Goal: Task Accomplishment & Management: Manage account settings

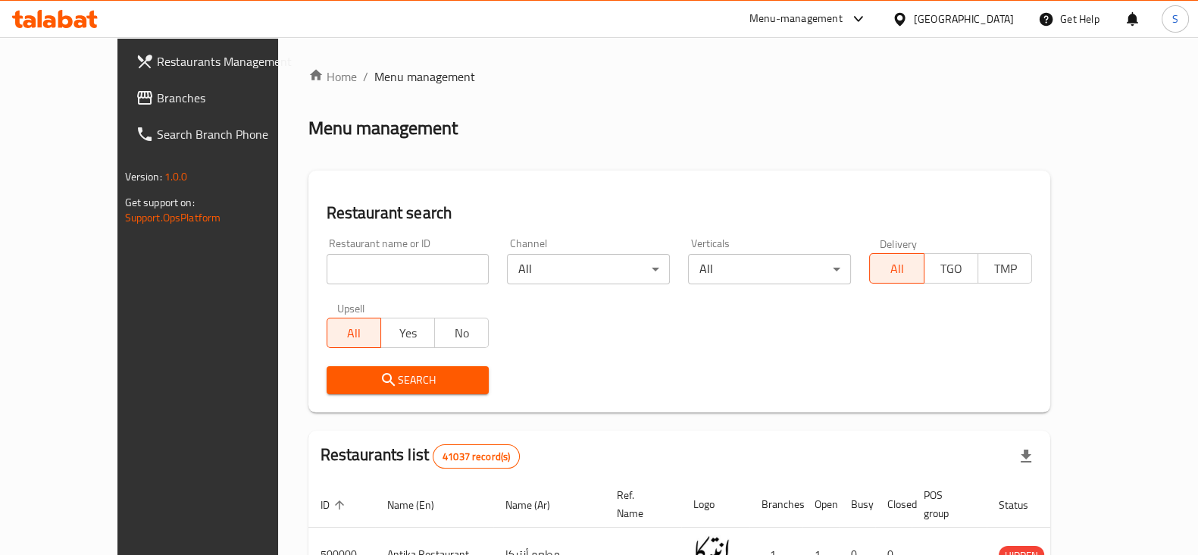
click at [327, 267] on input "search" at bounding box center [408, 269] width 163 height 30
type input "ghoneim"
click button "Search" at bounding box center [408, 380] width 163 height 28
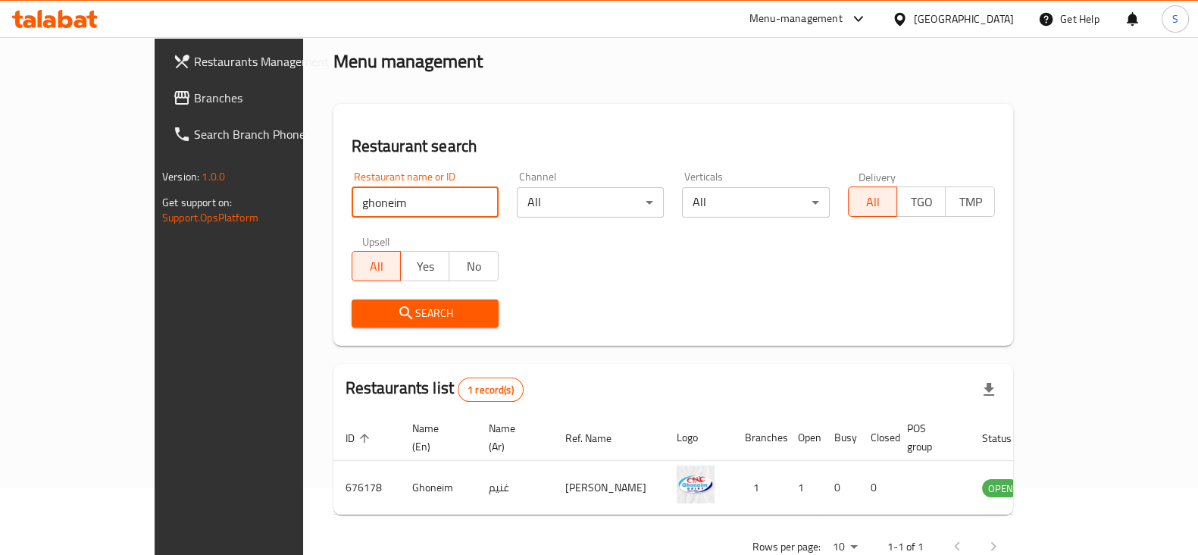
scroll to position [91, 0]
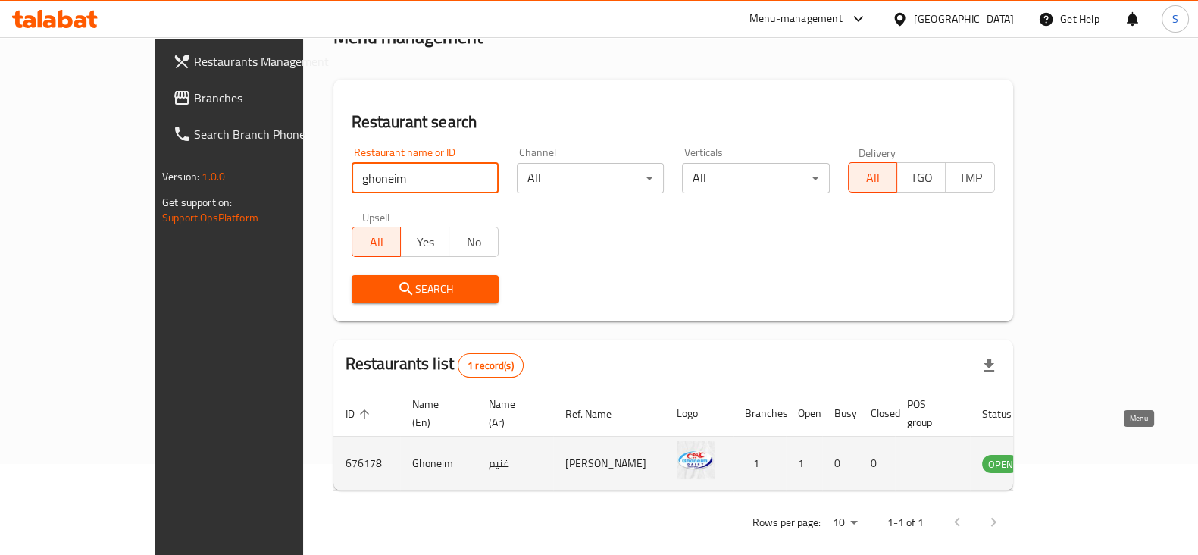
click at [1080, 454] on icon "enhanced table" at bounding box center [1070, 463] width 18 height 18
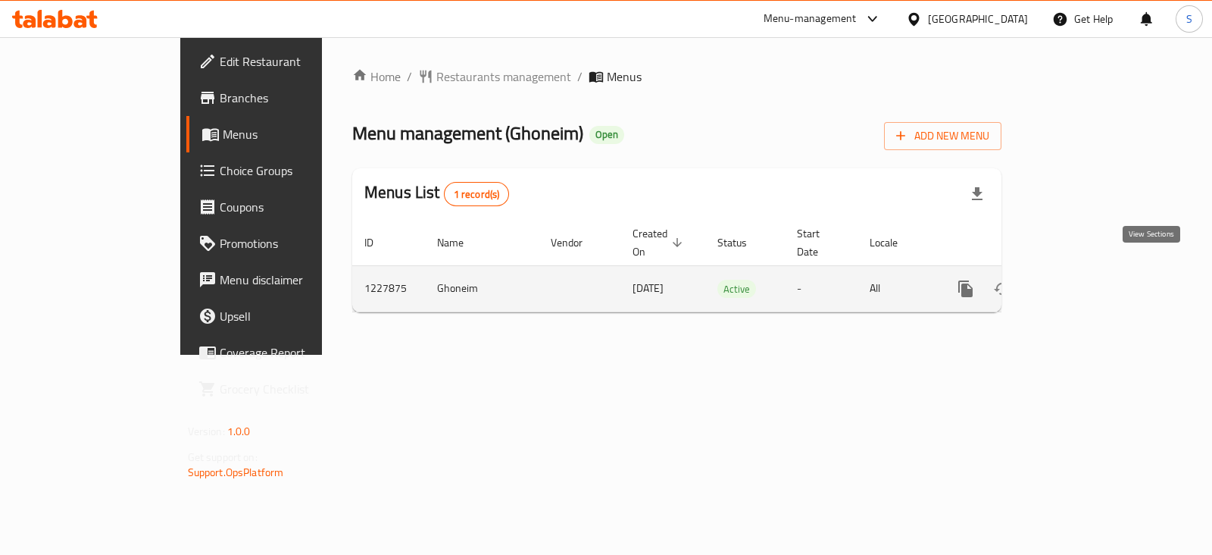
click at [1084, 280] on icon "enhanced table" at bounding box center [1075, 289] width 18 height 18
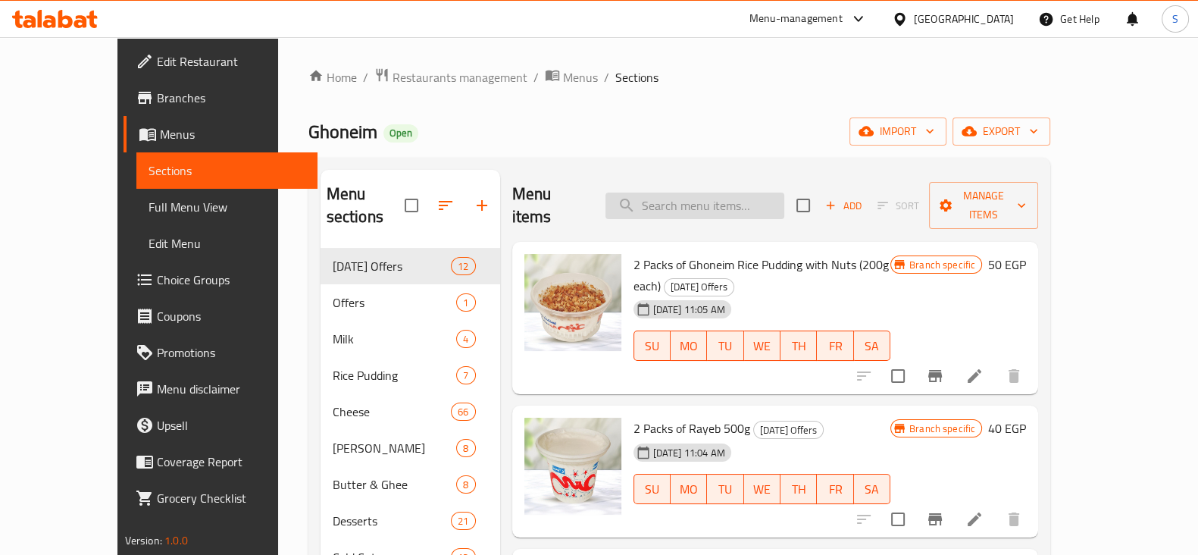
click at [699, 202] on input "search" at bounding box center [694, 205] width 179 height 27
click at [717, 192] on input "search" at bounding box center [694, 205] width 179 height 27
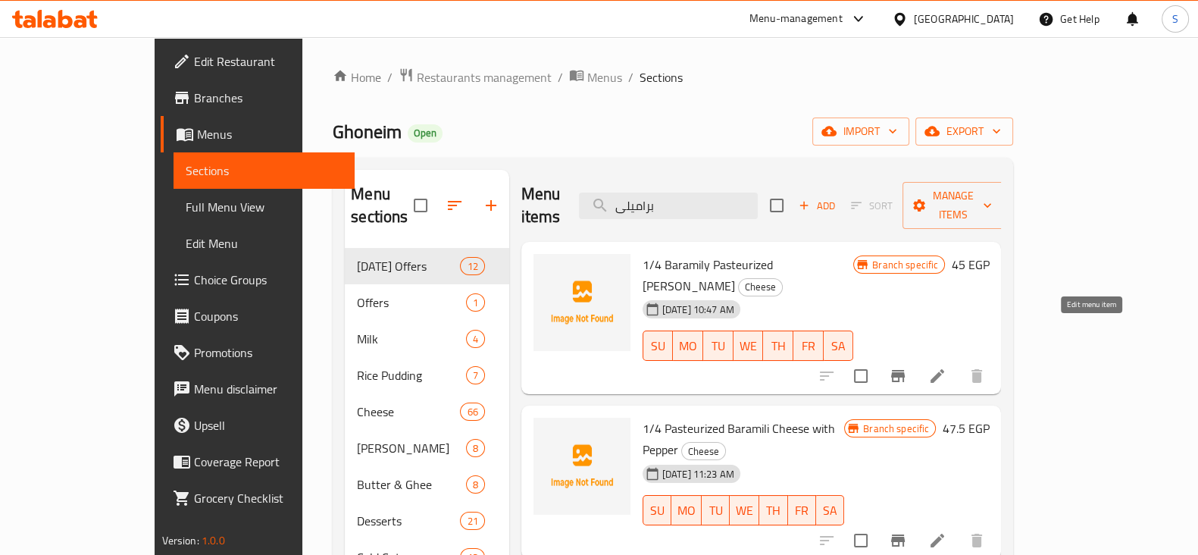
type input "براميلى"
click at [946, 367] on icon at bounding box center [937, 376] width 18 height 18
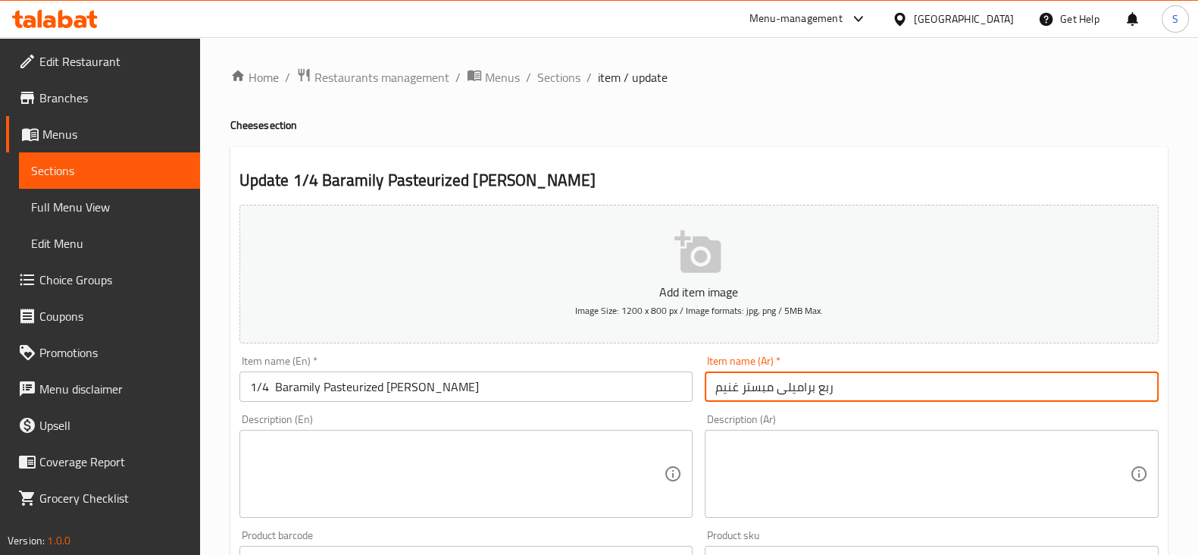
drag, startPoint x: 877, startPoint y: 389, endPoint x: 690, endPoint y: 388, distance: 186.4
click at [690, 388] on div "Add item image Image Size: 1200 x 800 px / Image formats: jpg, png / 5MB Max. I…" at bounding box center [698, 524] width 931 height 653
click at [570, 82] on span "Sections" at bounding box center [558, 77] width 43 height 18
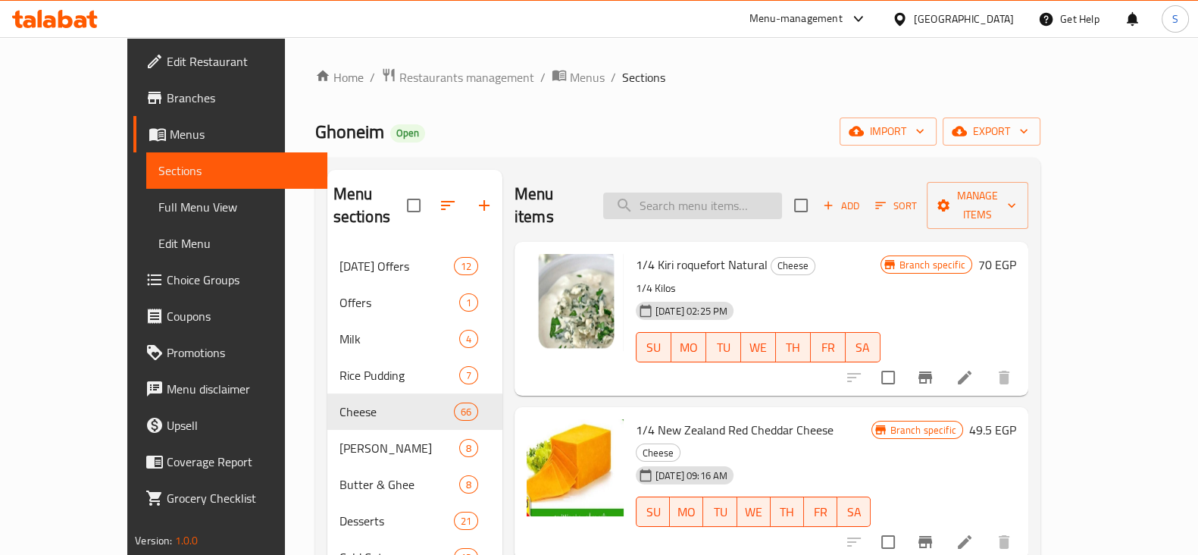
click at [695, 192] on input "search" at bounding box center [692, 205] width 179 height 27
paste input "فلمنك"
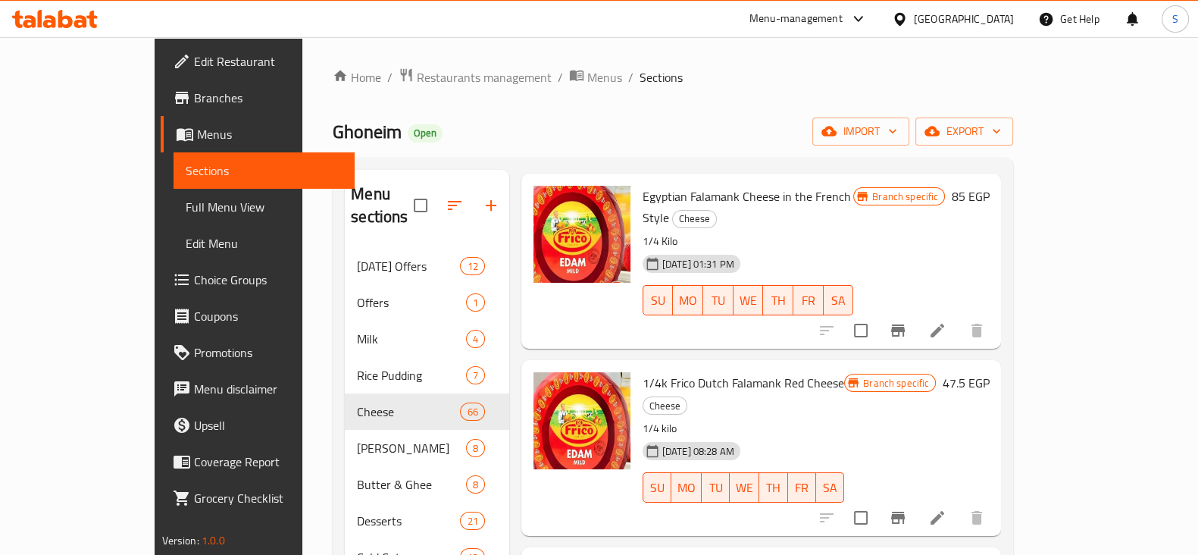
scroll to position [94, 0]
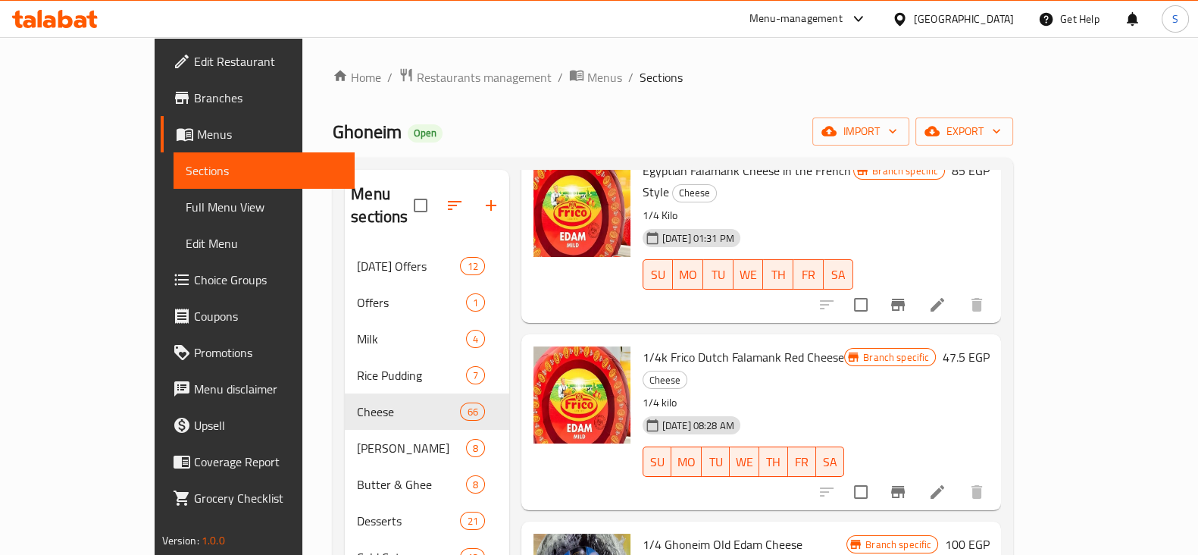
type input "فلمنك"
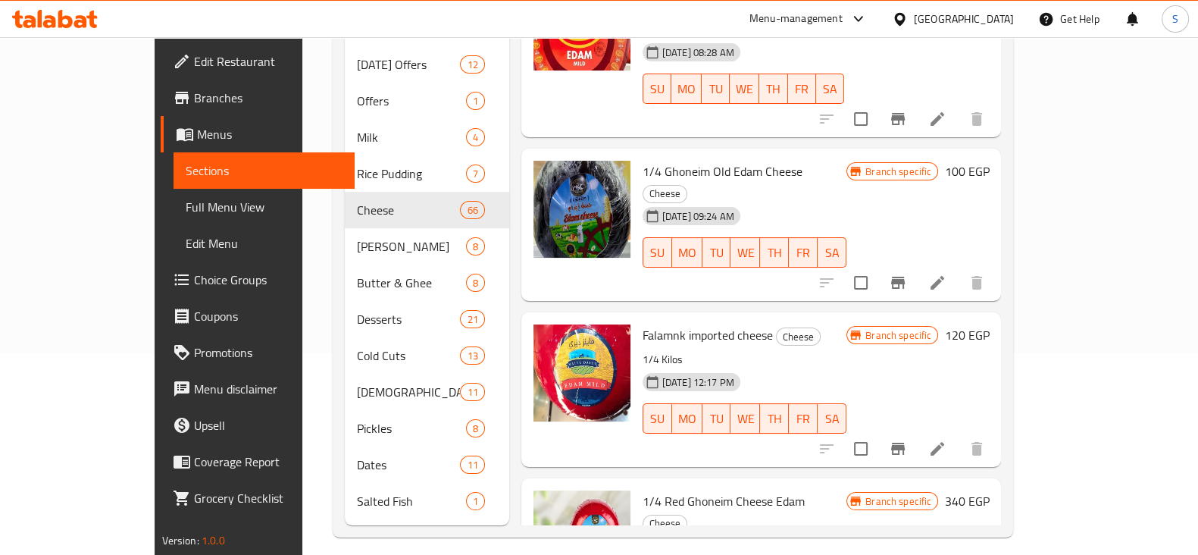
scroll to position [212, 0]
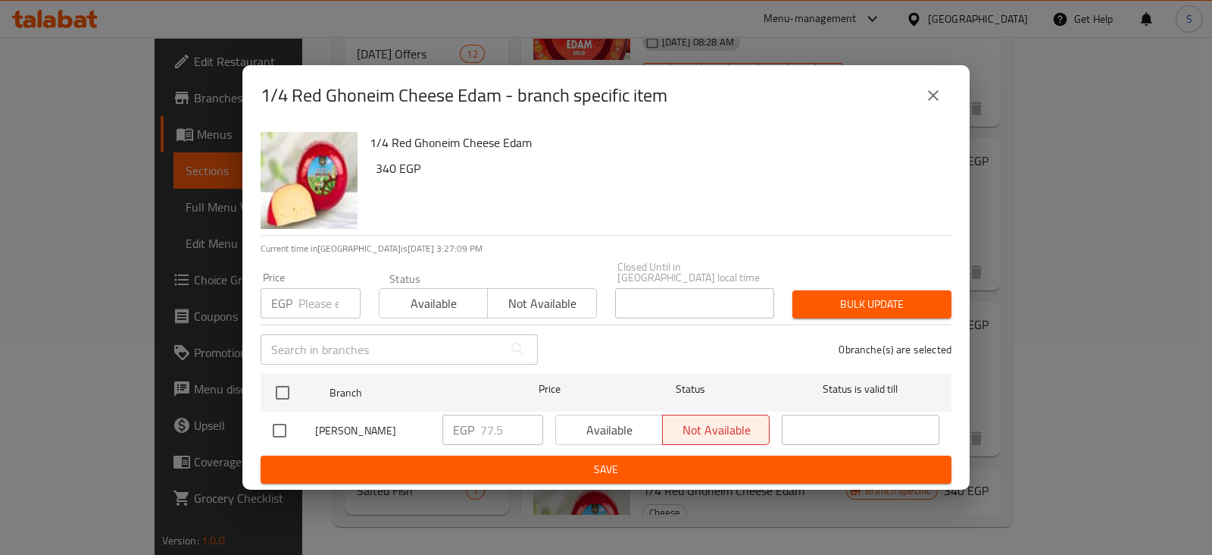
click at [319, 296] on input "number" at bounding box center [329, 303] width 62 height 30
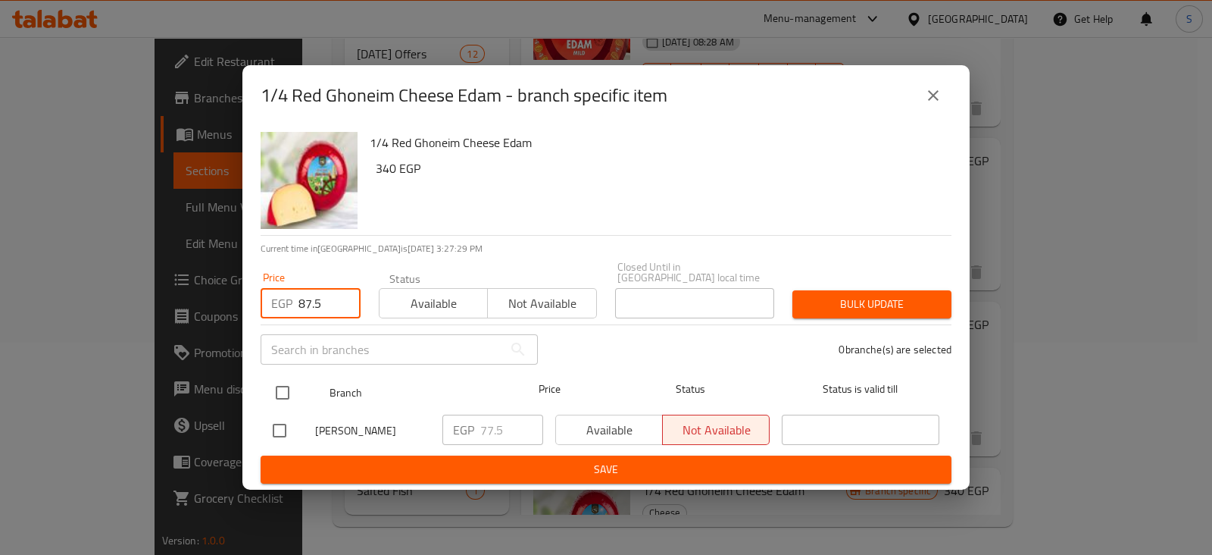
type input "87.5"
click at [288, 381] on input "checkbox" at bounding box center [283, 393] width 32 height 32
checkbox input "true"
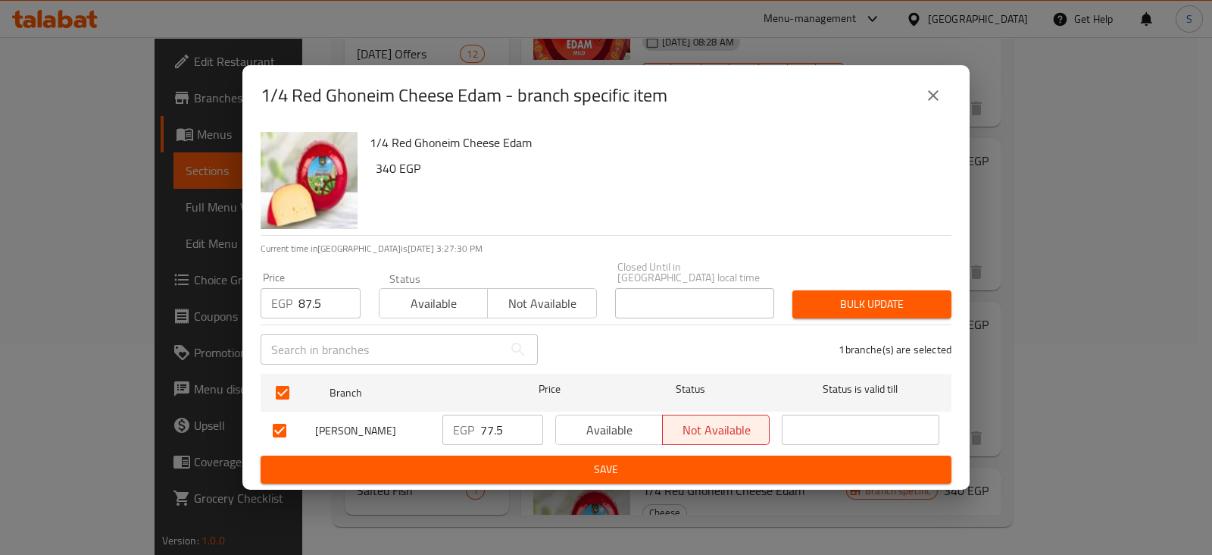
click at [905, 296] on span "Bulk update" at bounding box center [872, 304] width 135 height 19
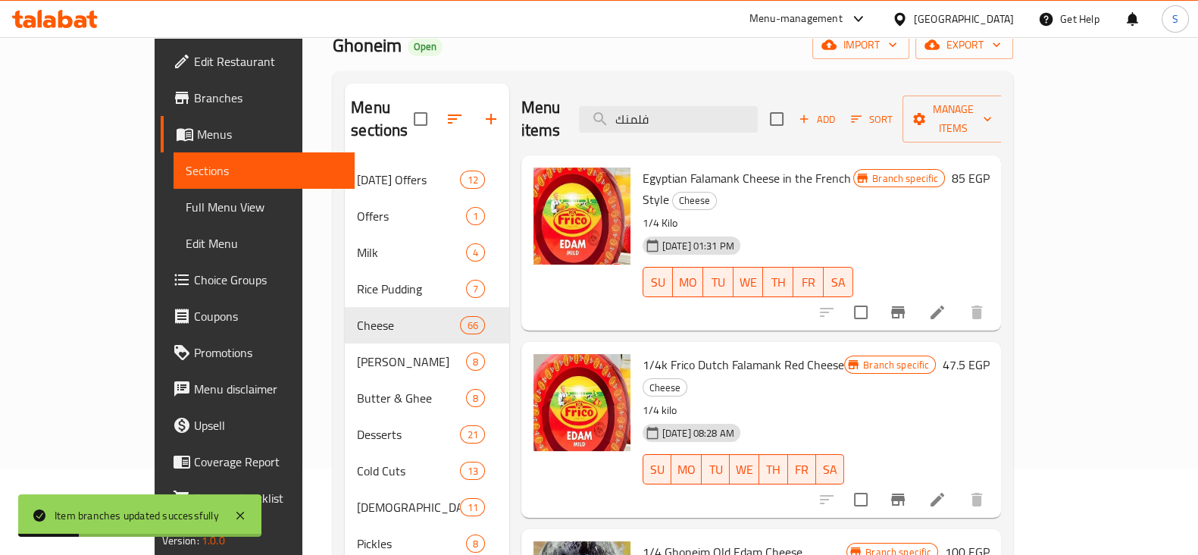
scroll to position [0, 0]
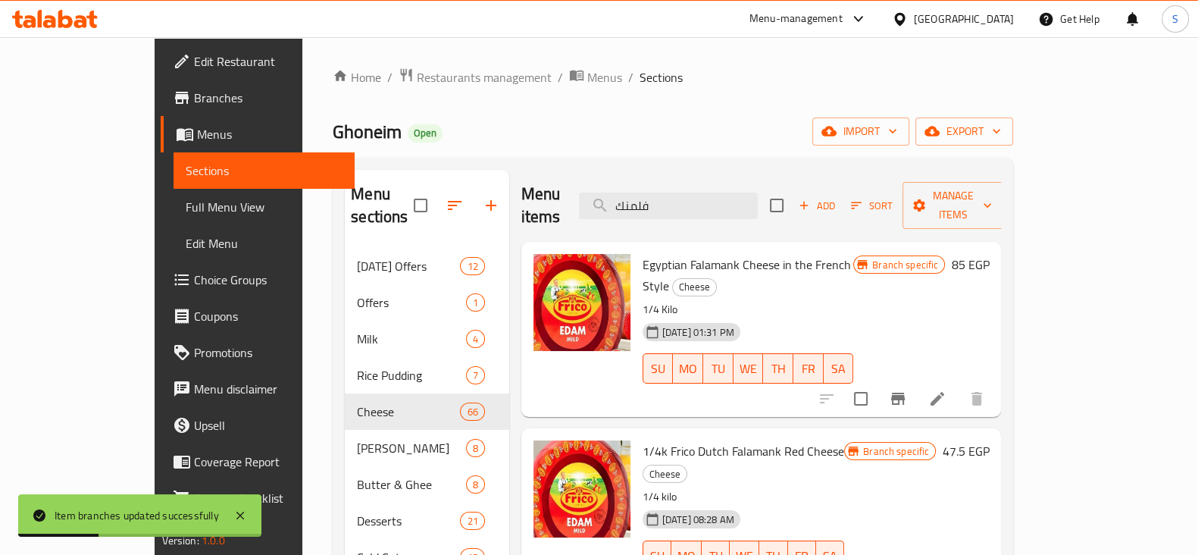
drag, startPoint x: 714, startPoint y: 187, endPoint x: 605, endPoint y: 188, distance: 108.3
click at [606, 188] on div "Menu items فلمنك Add Sort Manage items" at bounding box center [761, 206] width 480 height 72
paste input "جودة"
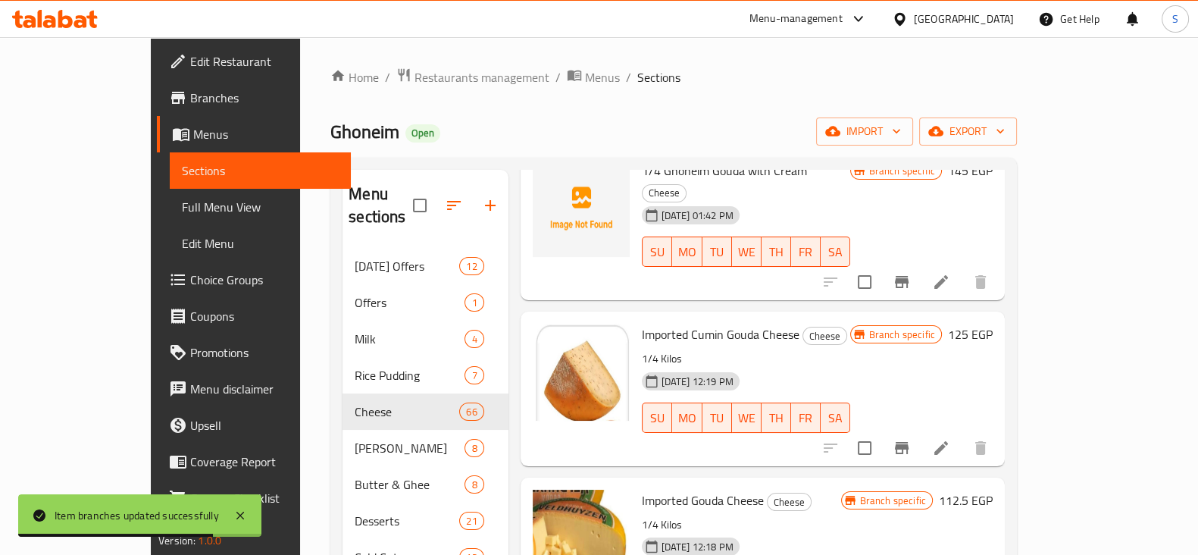
scroll to position [189, 0]
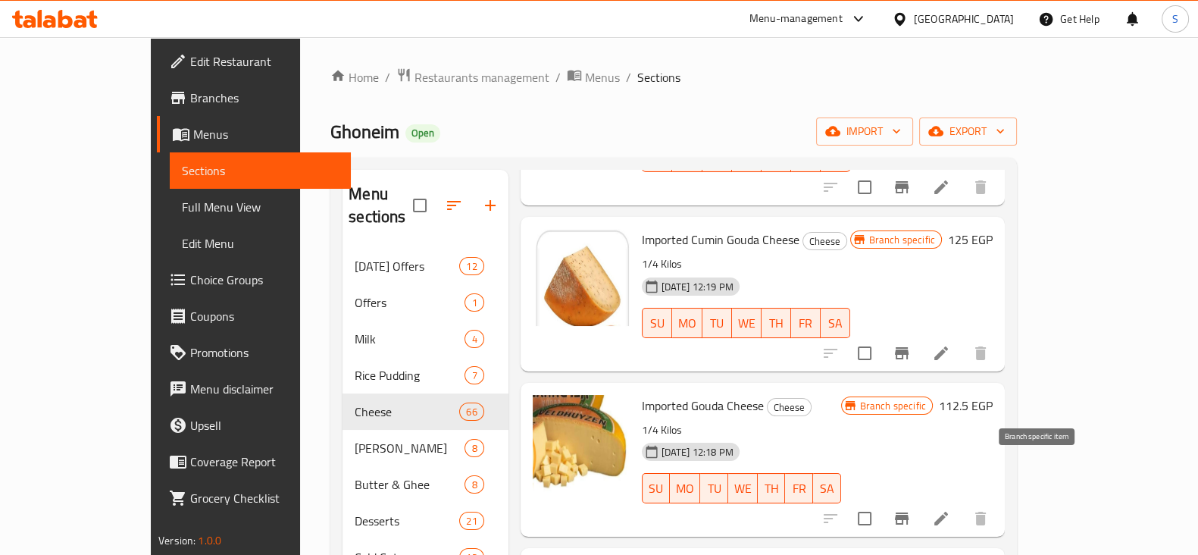
type input "جودة"
click at [908, 512] on icon "Branch-specific-item" at bounding box center [902, 518] width 14 height 12
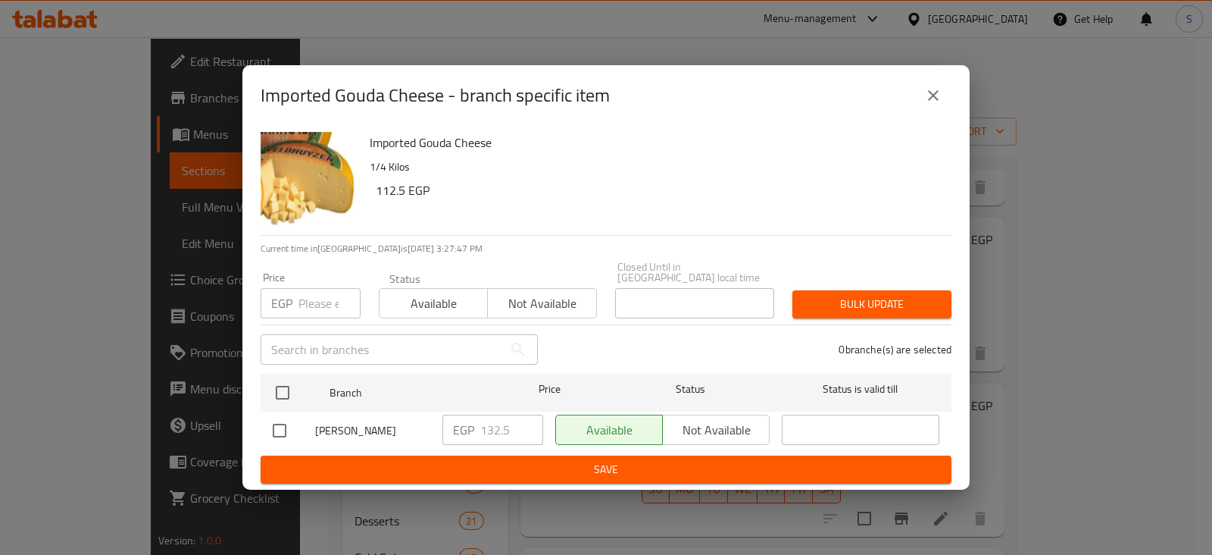
click at [320, 308] on input "number" at bounding box center [329, 303] width 62 height 30
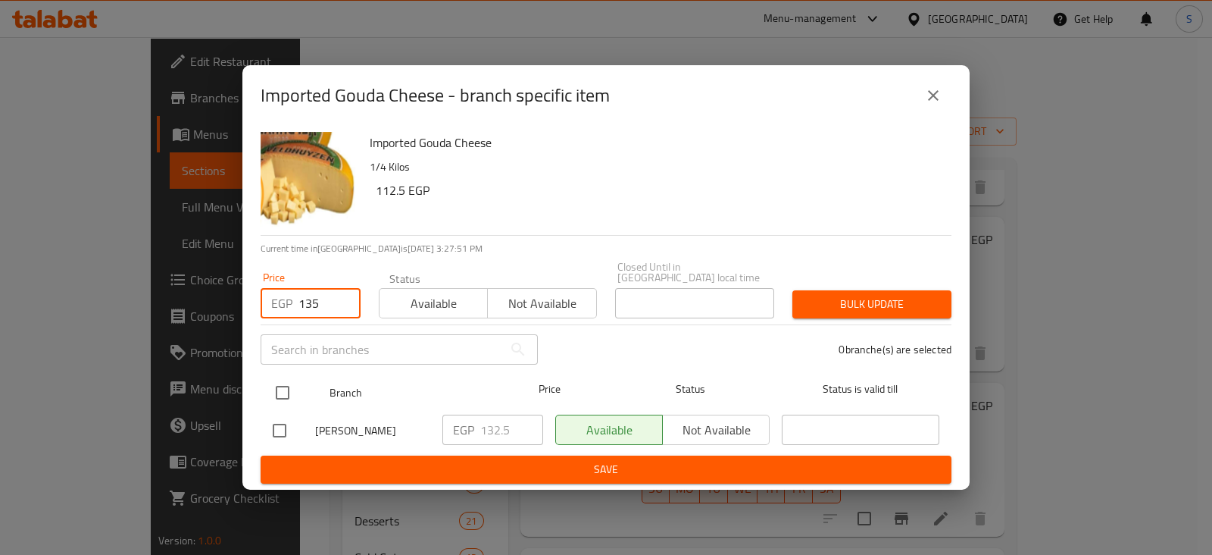
type input "135"
click at [280, 380] on input "checkbox" at bounding box center [283, 393] width 32 height 32
checkbox input "true"
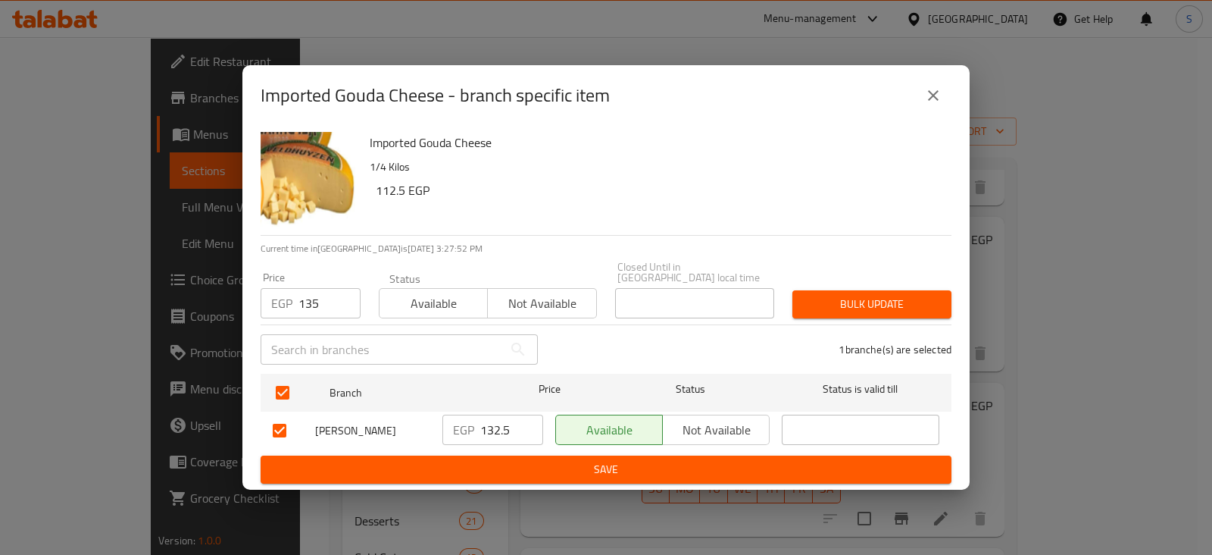
click at [883, 281] on div "Bulk update" at bounding box center [871, 304] width 177 height 46
click at [876, 295] on span "Bulk update" at bounding box center [872, 304] width 135 height 19
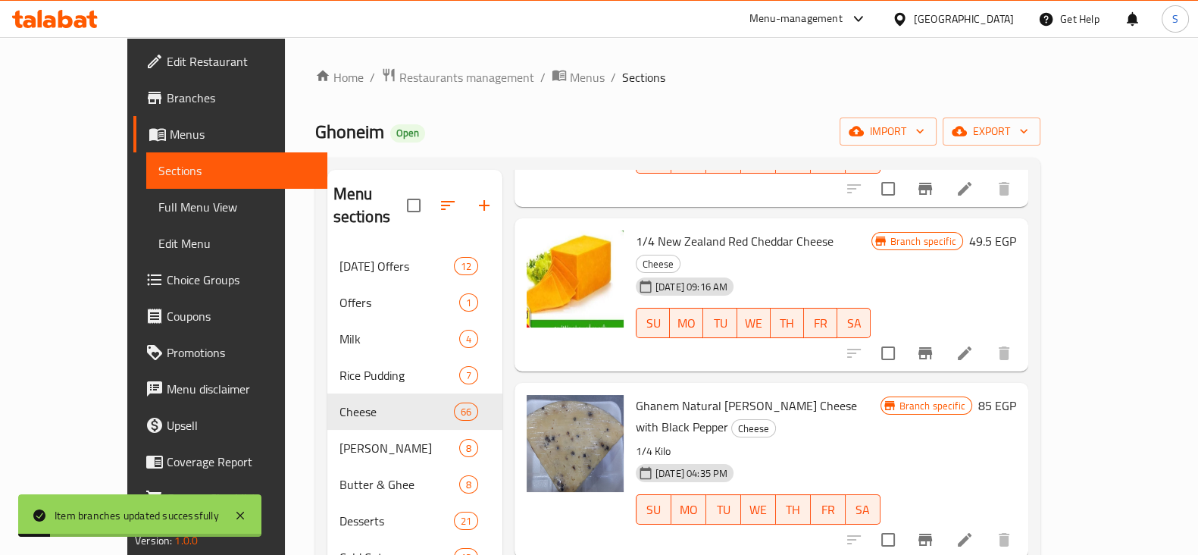
scroll to position [0, 0]
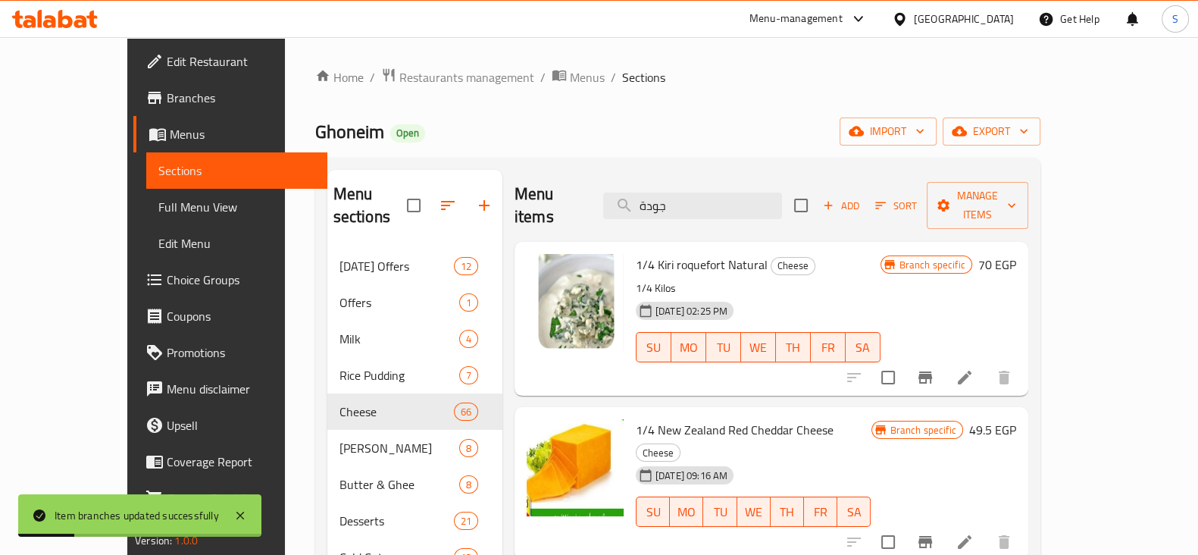
drag, startPoint x: 710, startPoint y: 194, endPoint x: 621, endPoint y: 196, distance: 88.7
click at [624, 195] on div "Menu items جودة Add Sort Manage items" at bounding box center [771, 206] width 514 height 72
paste input "كيرى"
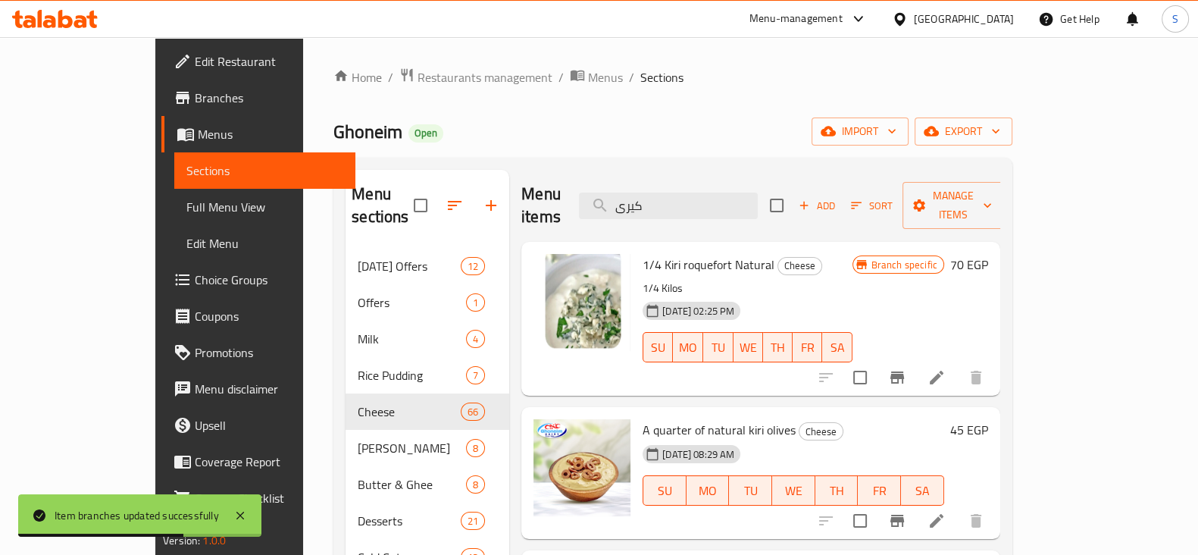
type input "كيرى"
click at [904, 371] on icon "Branch-specific-item" at bounding box center [897, 377] width 14 height 12
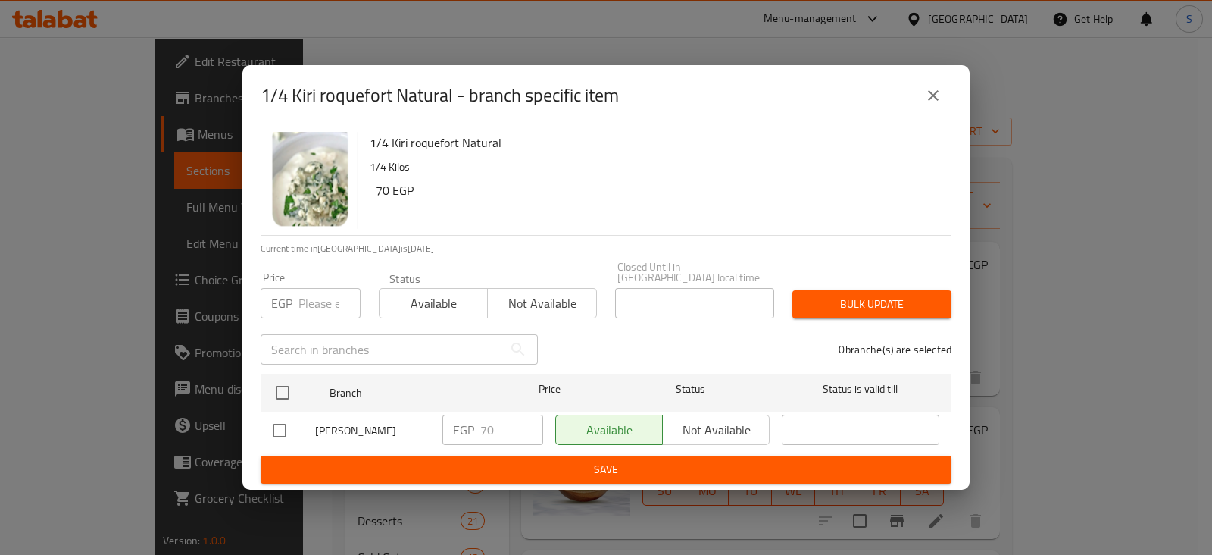
click at [330, 300] on input "number" at bounding box center [329, 303] width 62 height 30
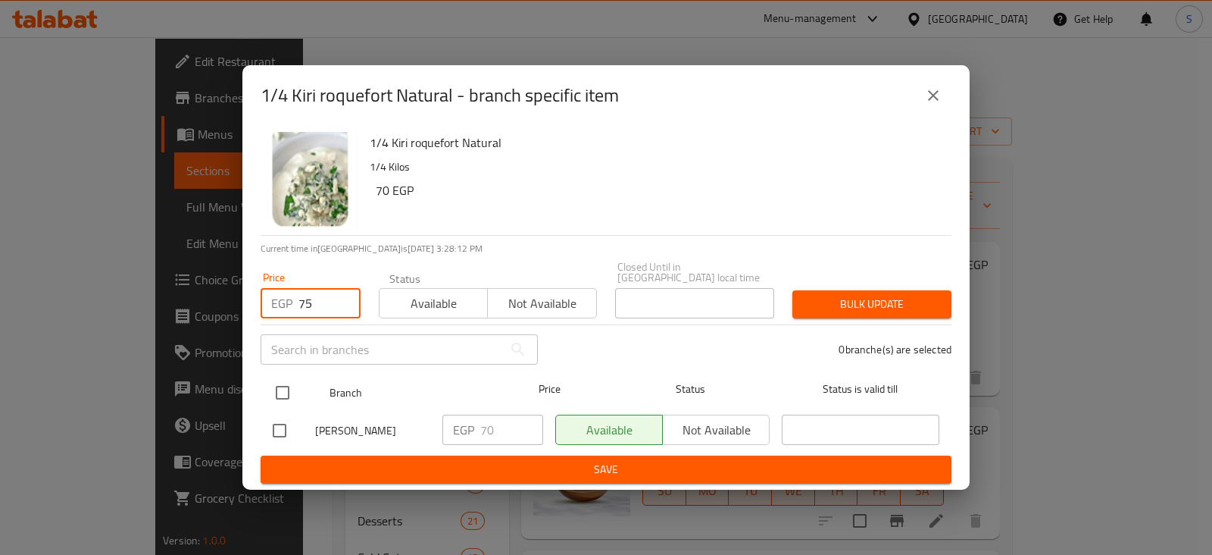
type input "75"
click at [283, 385] on input "checkbox" at bounding box center [283, 393] width 32 height 32
checkbox input "true"
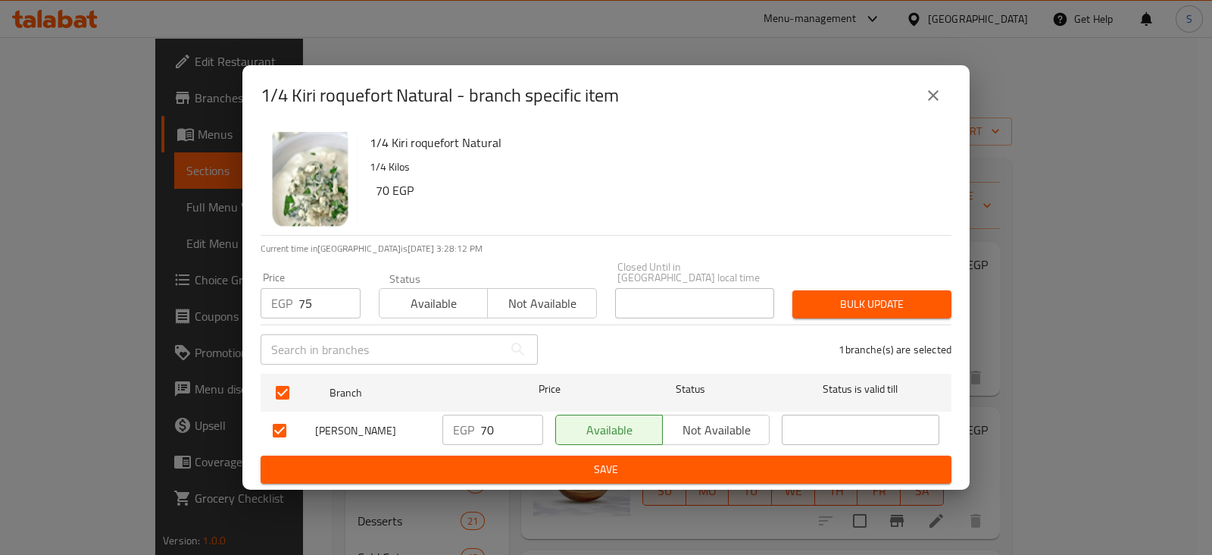
click at [871, 290] on button "Bulk update" at bounding box center [871, 304] width 159 height 28
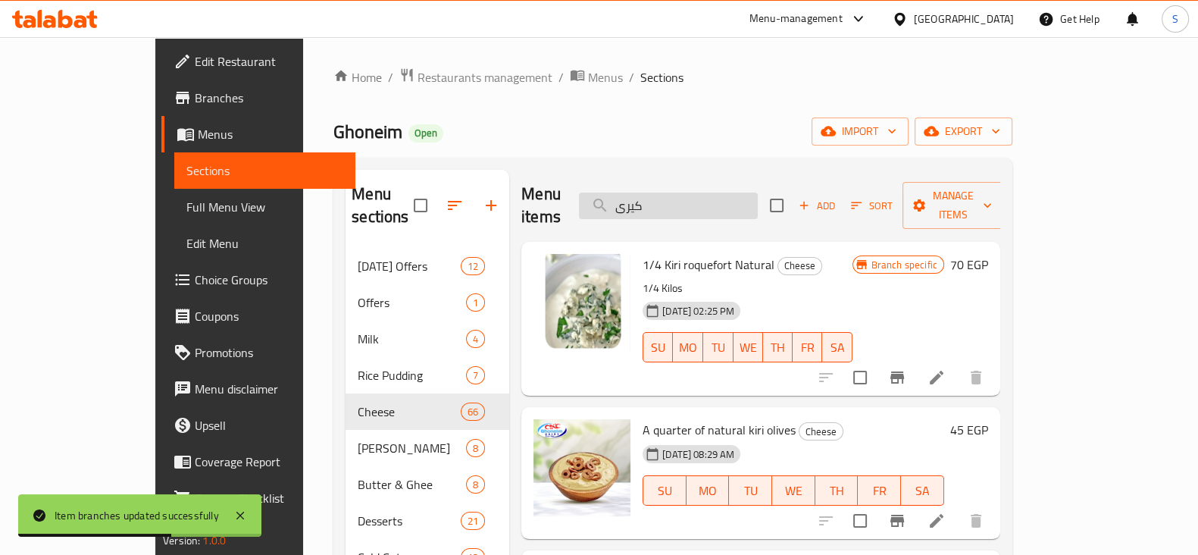
drag, startPoint x: 705, startPoint y: 189, endPoint x: 633, endPoint y: 190, distance: 71.2
click at [637, 192] on input "كيرى" at bounding box center [668, 205] width 179 height 27
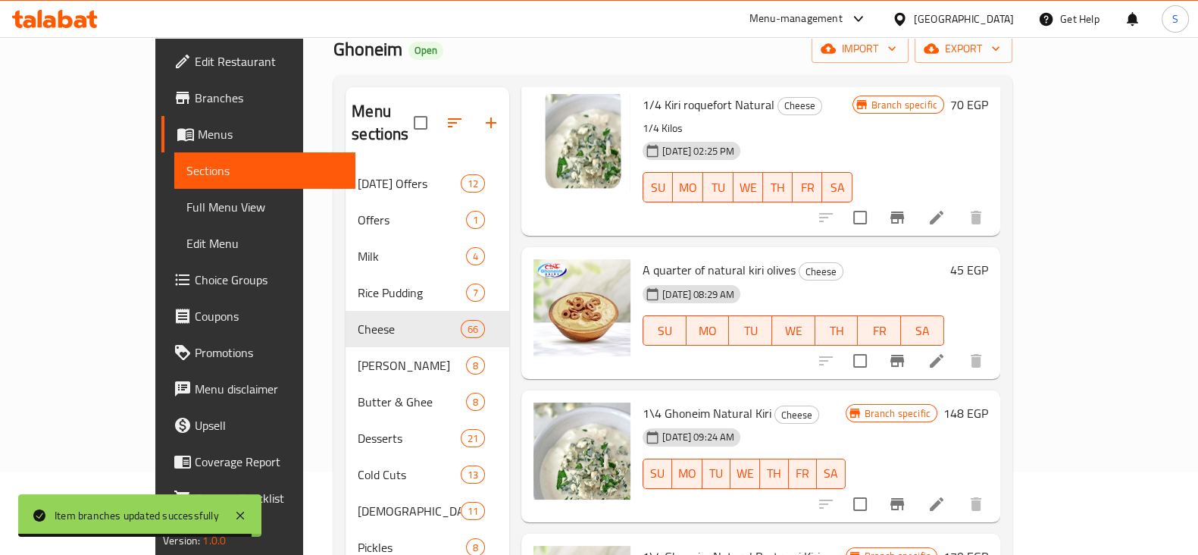
scroll to position [212, 0]
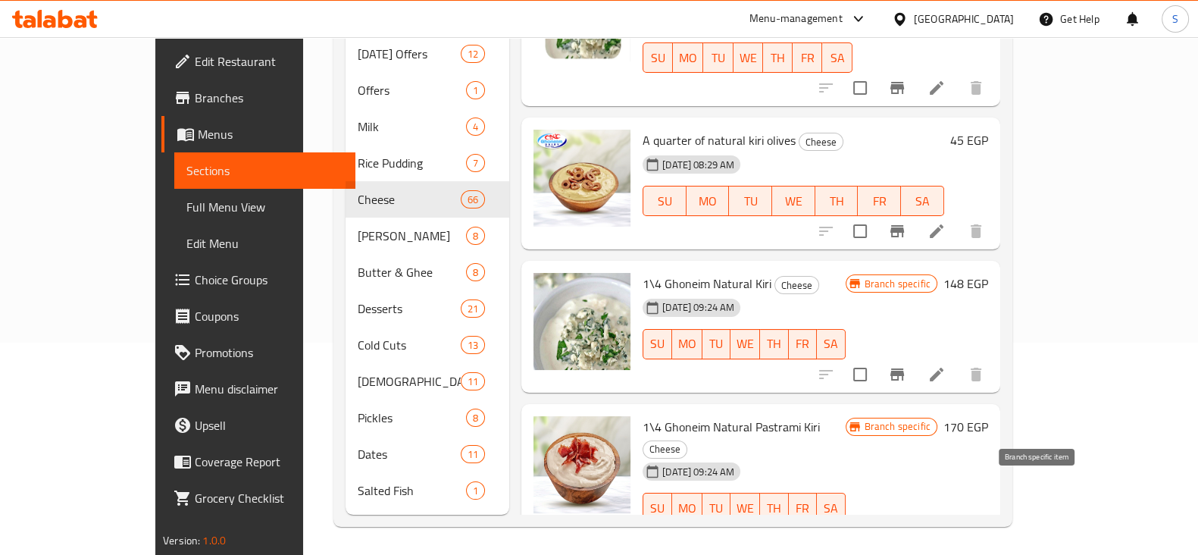
click at [904, 532] on icon "Branch-specific-item" at bounding box center [897, 538] width 14 height 12
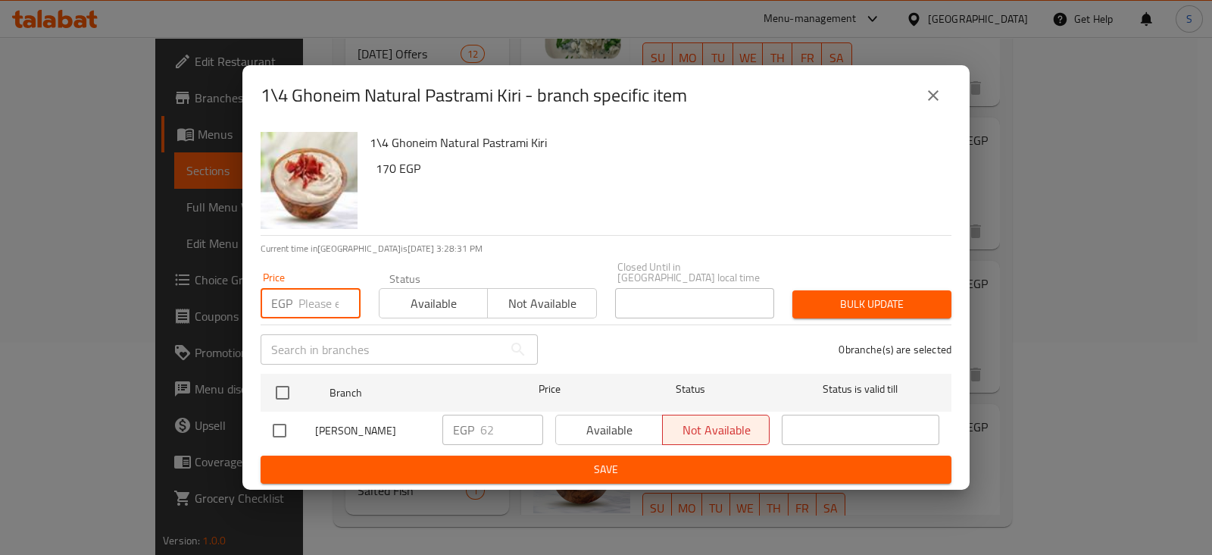
click at [326, 289] on input "number" at bounding box center [329, 303] width 62 height 30
type input "65"
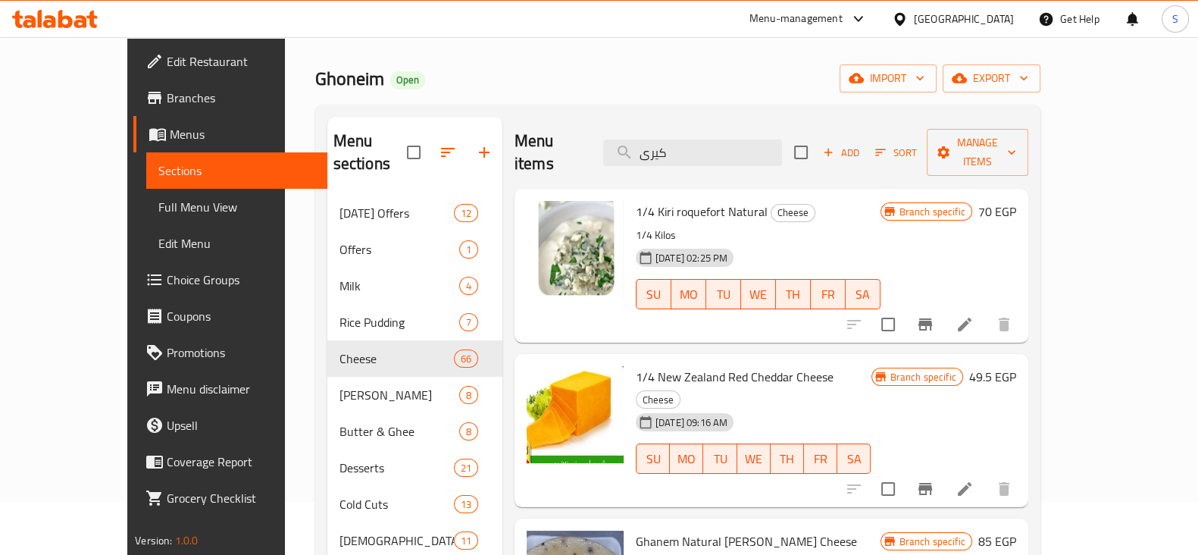
scroll to position [0, 0]
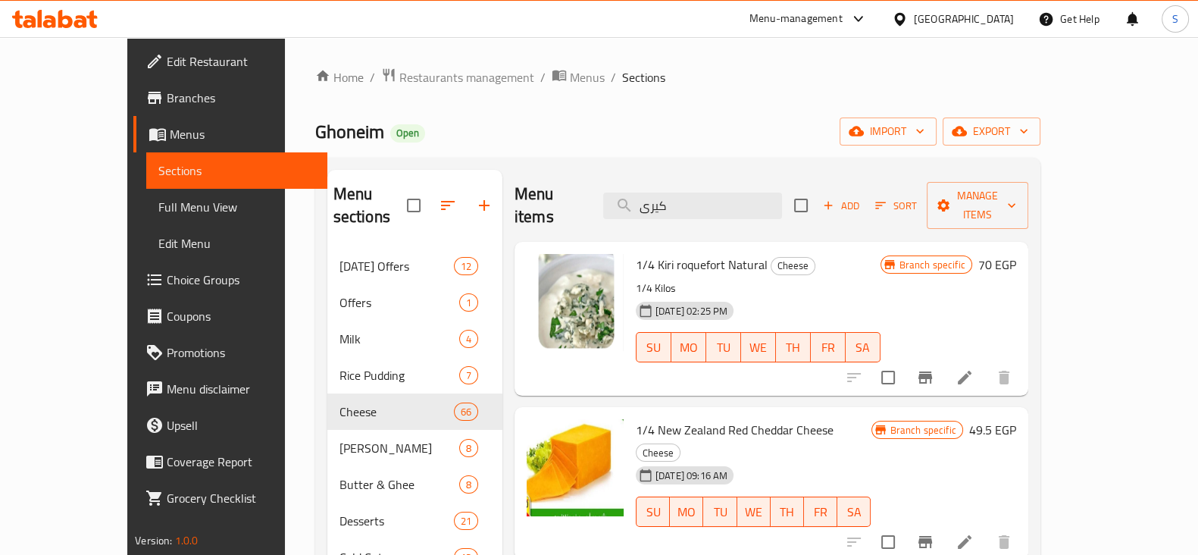
drag, startPoint x: 717, startPoint y: 195, endPoint x: 583, endPoint y: 202, distance: 133.5
click at [583, 202] on div "Menu items كيرى Add Sort Manage items" at bounding box center [771, 206] width 514 height 72
drag, startPoint x: 708, startPoint y: 197, endPoint x: 561, endPoint y: 177, distance: 149.0
click at [557, 188] on div "Menu items كيرى Add Sort Manage items" at bounding box center [771, 206] width 514 height 72
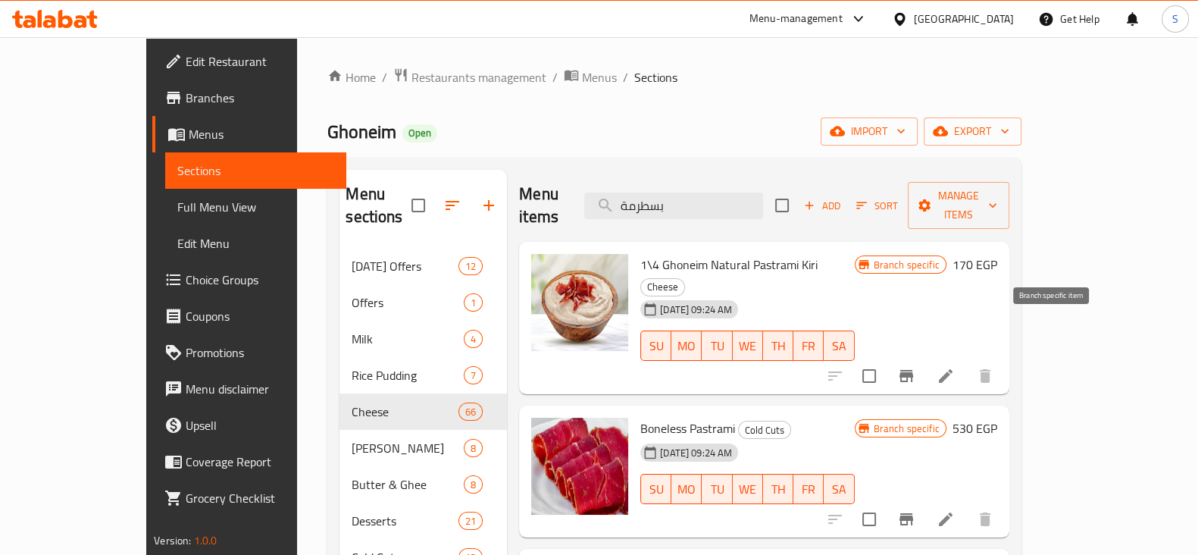
type input "بسطرمة"
click at [915, 367] on icon "Branch-specific-item" at bounding box center [906, 376] width 18 height 18
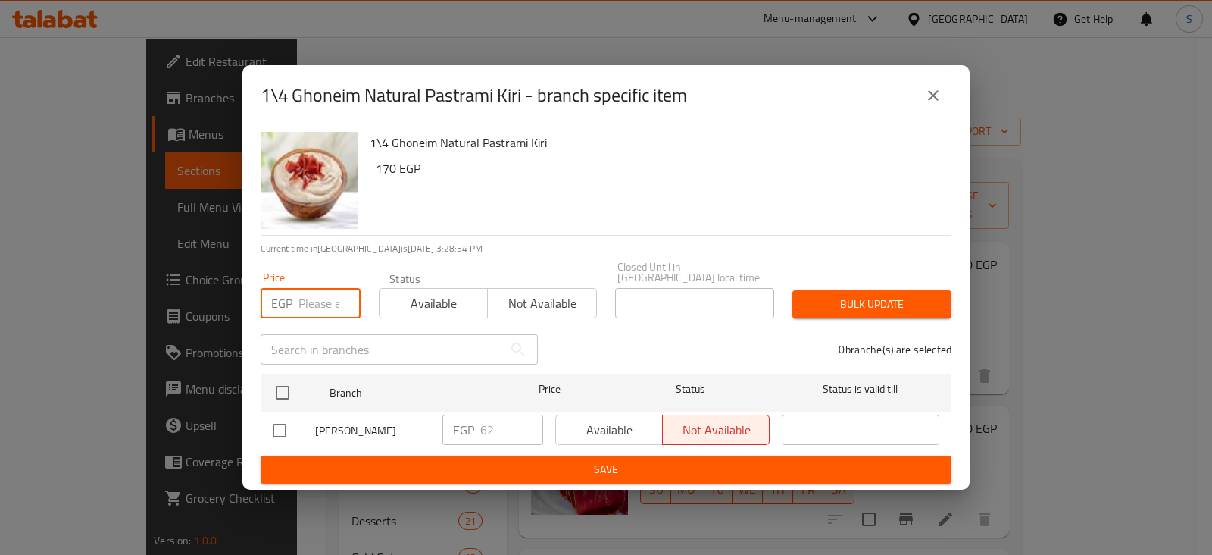
click at [311, 297] on input "number" at bounding box center [329, 303] width 62 height 30
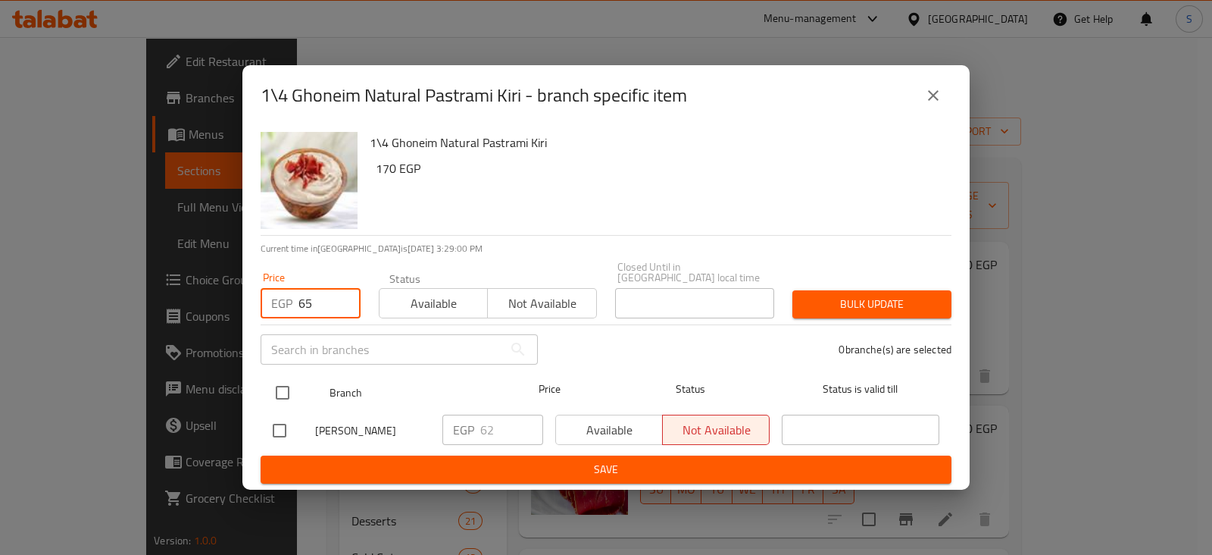
type input "65"
click at [280, 381] on input "checkbox" at bounding box center [283, 393] width 32 height 32
checkbox input "true"
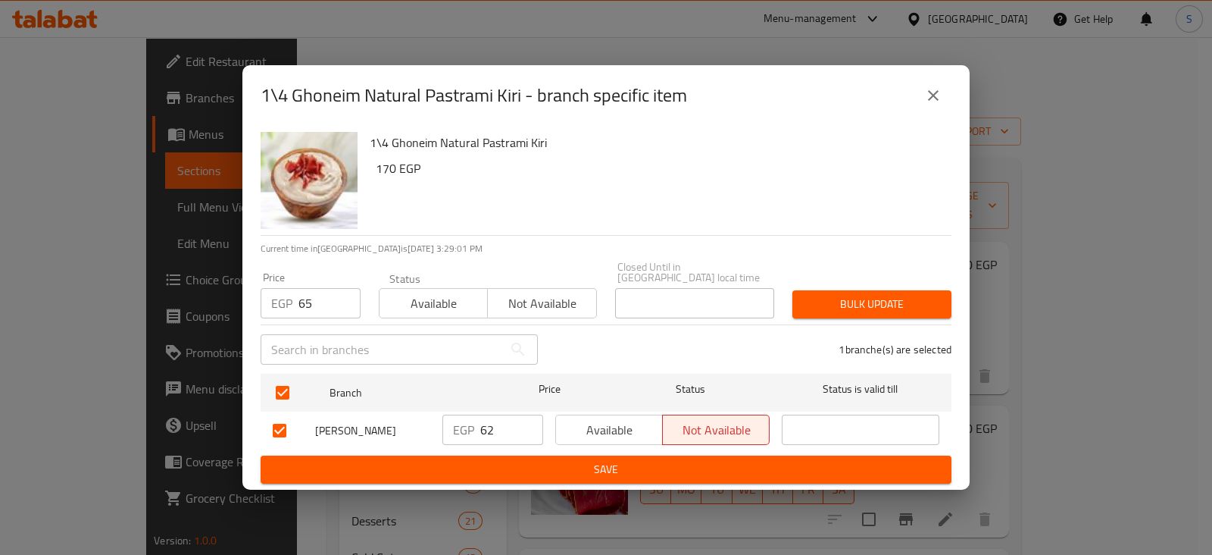
click at [895, 302] on span "Bulk update" at bounding box center [872, 304] width 135 height 19
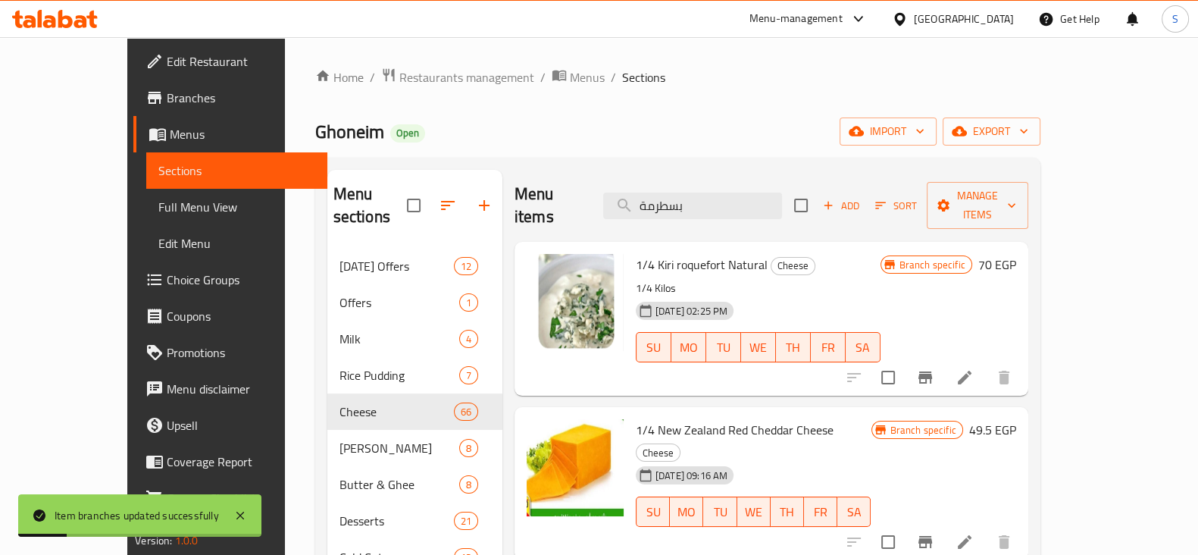
drag, startPoint x: 715, startPoint y: 192, endPoint x: 587, endPoint y: 195, distance: 128.1
click at [587, 195] on div "Menu items بسطرمة Add Sort Manage items" at bounding box center [771, 206] width 514 height 72
paste input "اميلى"
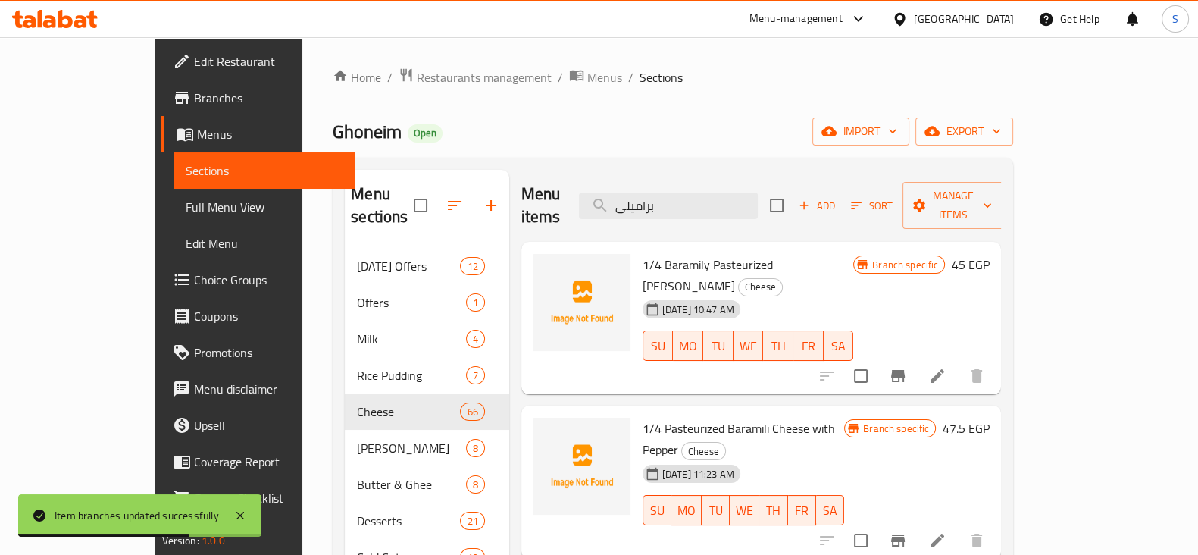
drag, startPoint x: 737, startPoint y: 192, endPoint x: 570, endPoint y: 200, distance: 167.6
click at [570, 200] on div "Menu items براميلى Add Sort Manage items" at bounding box center [761, 206] width 480 height 72
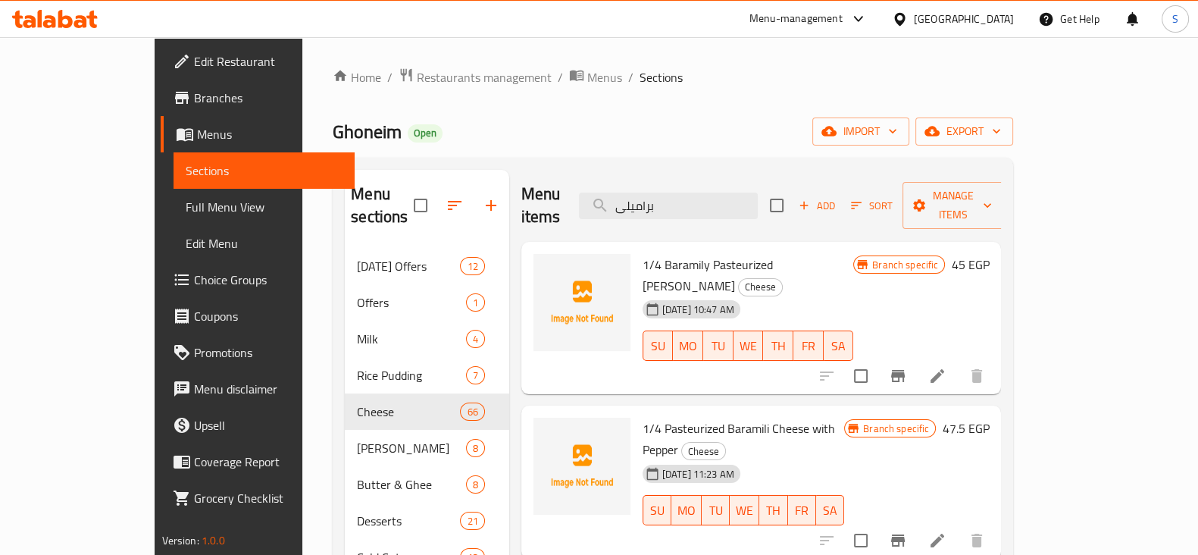
paste input "غنيم"
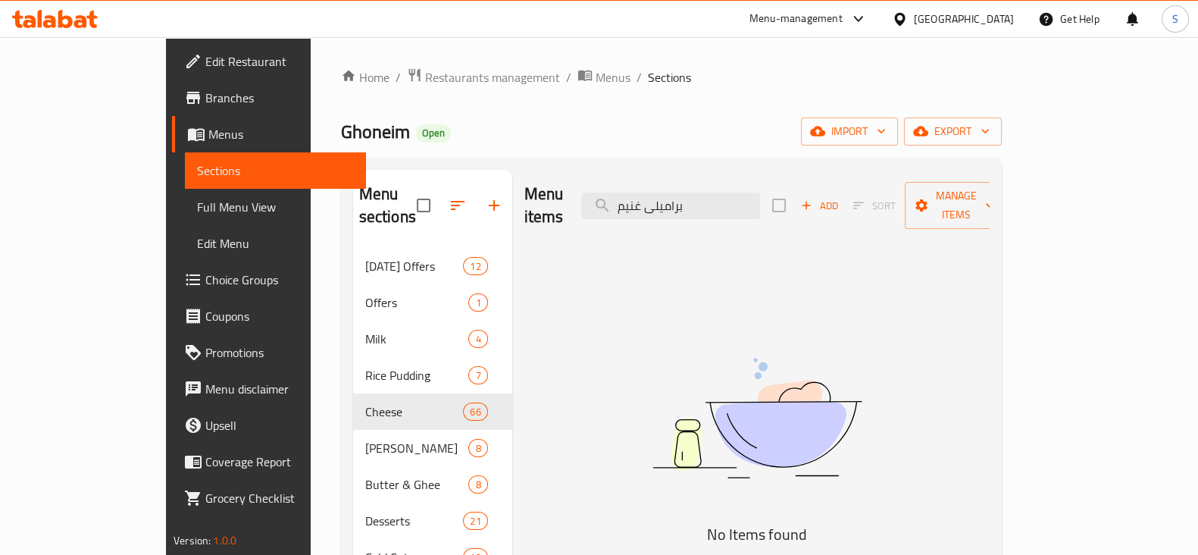
drag, startPoint x: 761, startPoint y: 191, endPoint x: 571, endPoint y: 184, distance: 189.5
click at [574, 183] on div "Menu items براميلى غنيم Add Sort Manage items" at bounding box center [756, 206] width 465 height 72
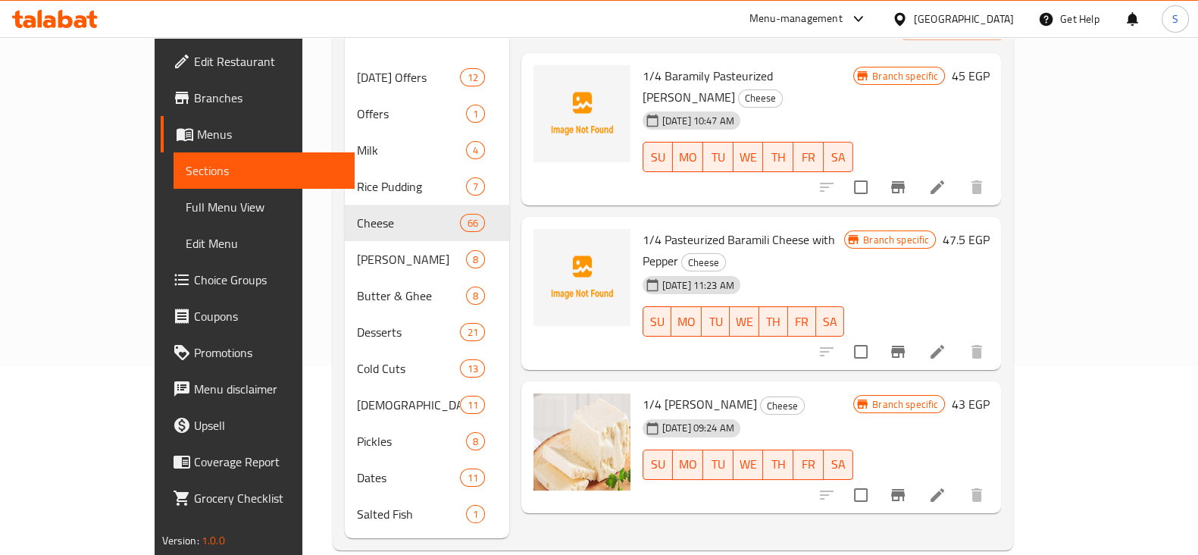
scroll to position [212, 0]
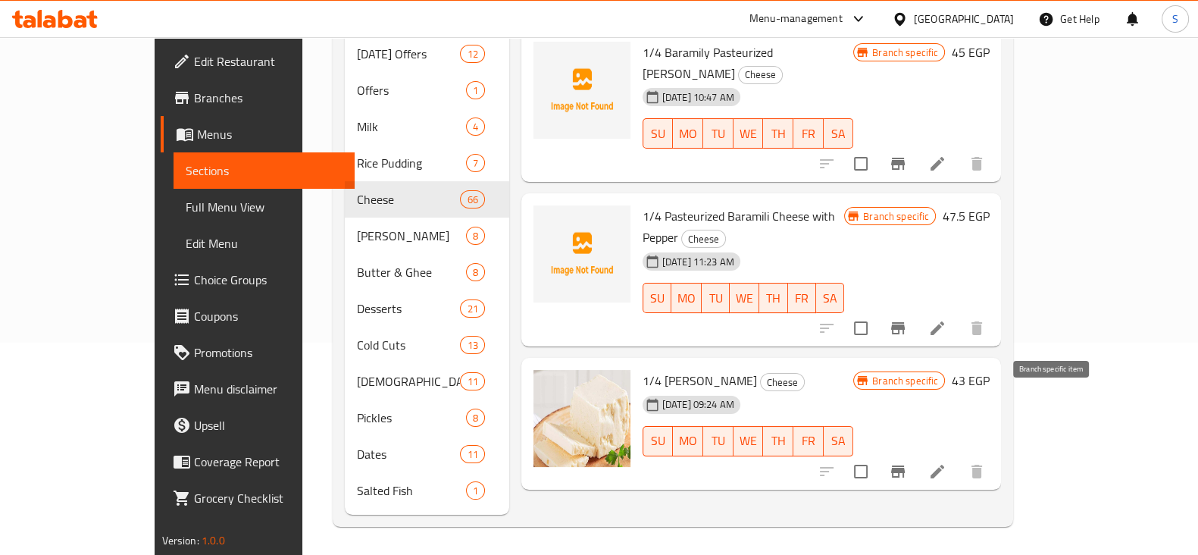
type input "barami"
click at [907, 462] on icon "Branch-specific-item" at bounding box center [898, 471] width 18 height 18
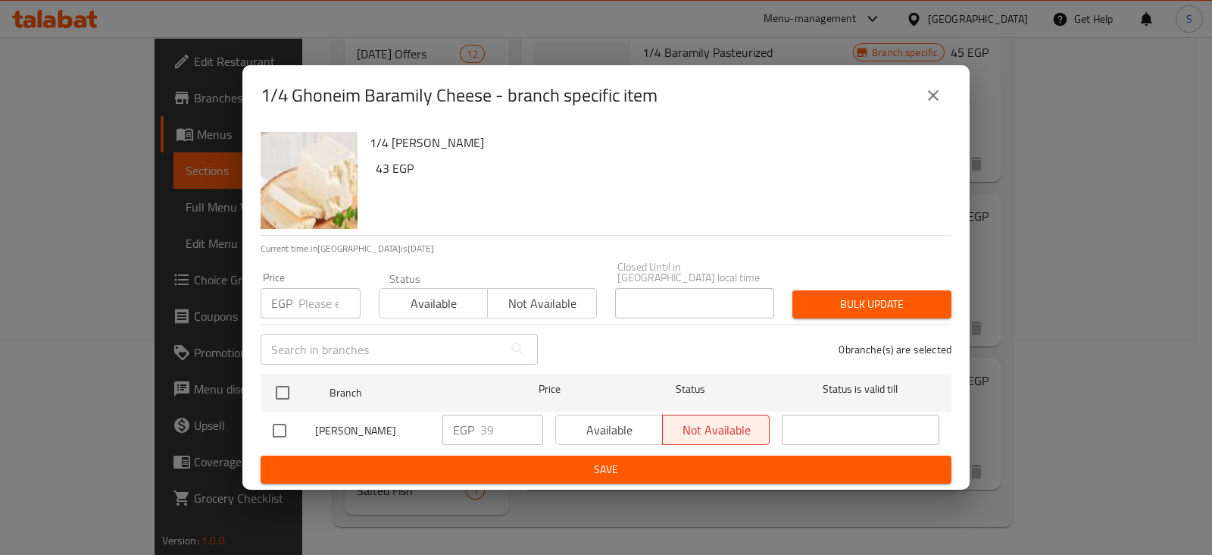
click at [311, 290] on input "number" at bounding box center [329, 303] width 62 height 30
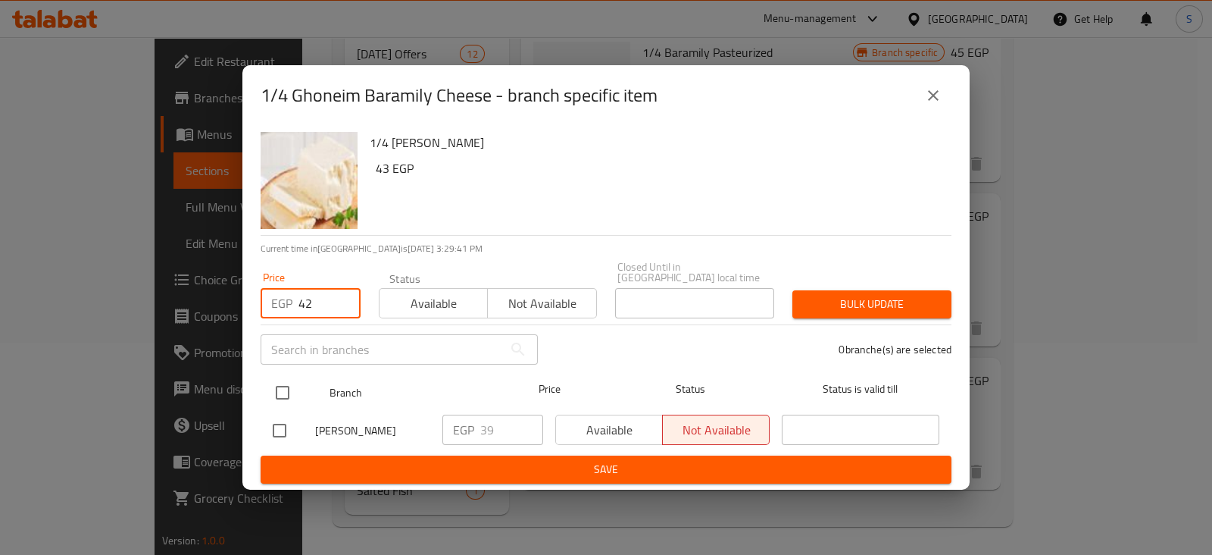
type input "42"
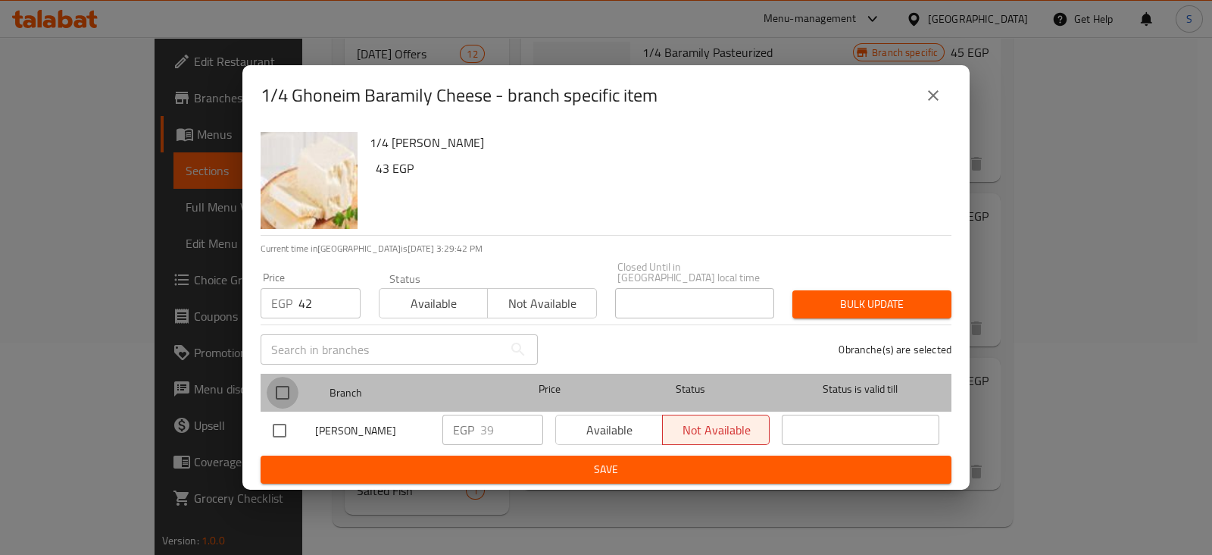
click at [279, 380] on input "checkbox" at bounding box center [283, 393] width 32 height 32
checkbox input "true"
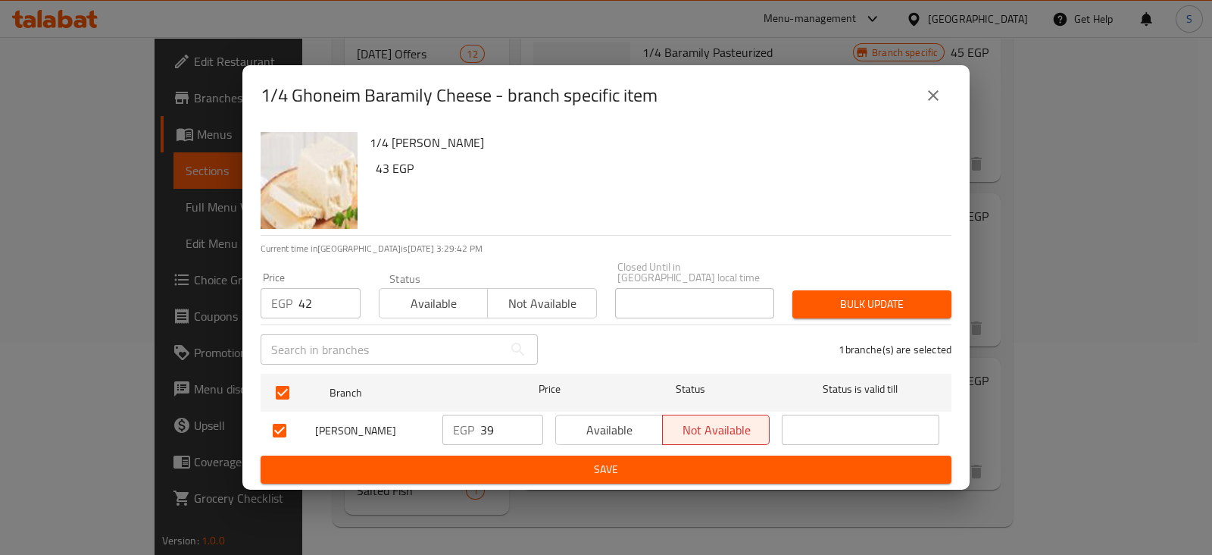
click at [862, 297] on span "Bulk update" at bounding box center [872, 304] width 135 height 19
